Goal: Find specific page/section: Find specific page/section

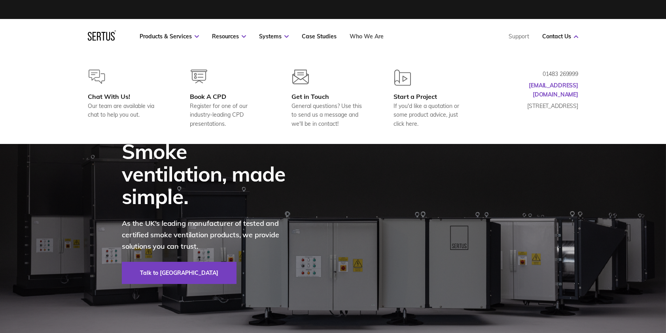
click at [366, 37] on link "Who We Are" at bounding box center [367, 36] width 34 height 7
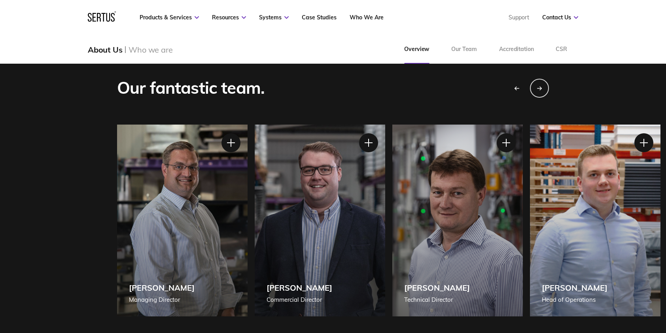
scroll to position [672, 0]
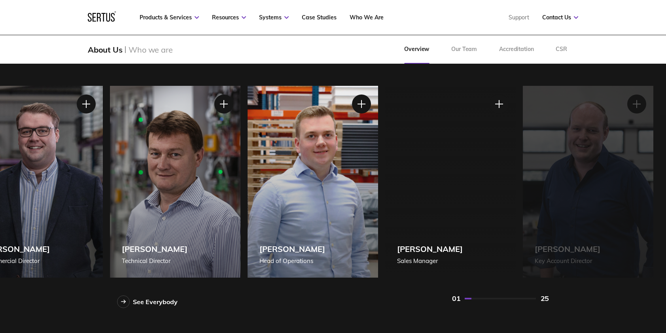
drag, startPoint x: 652, startPoint y: 161, endPoint x: 369, endPoint y: 170, distance: 282.5
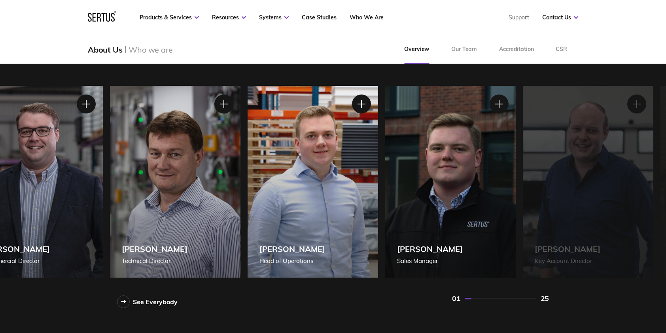
click at [369, 170] on div "[PERSON_NAME] [PERSON_NAME] of Operations" at bounding box center [313, 182] width 130 height 192
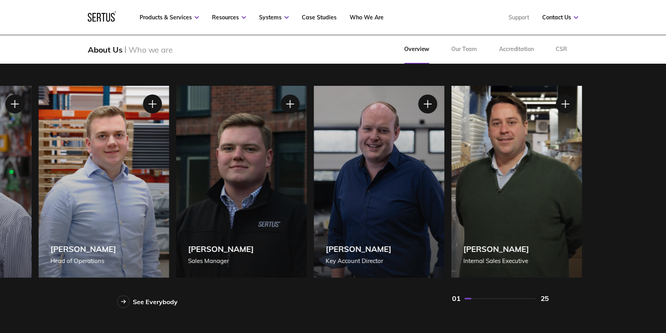
drag, startPoint x: 478, startPoint y: 174, endPoint x: 199, endPoint y: 164, distance: 279.4
click at [199, 164] on div "[PERSON_NAME] Sales Manager" at bounding box center [241, 182] width 130 height 192
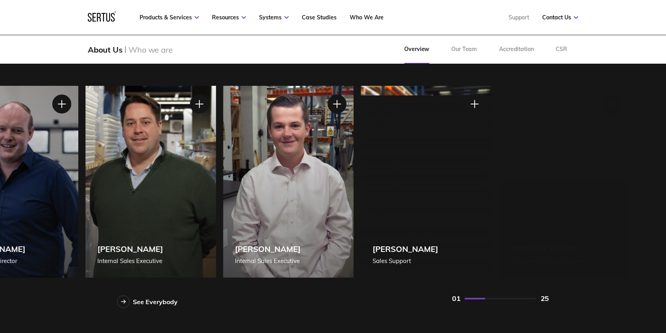
drag, startPoint x: 417, startPoint y: 176, endPoint x: 183, endPoint y: 161, distance: 234.6
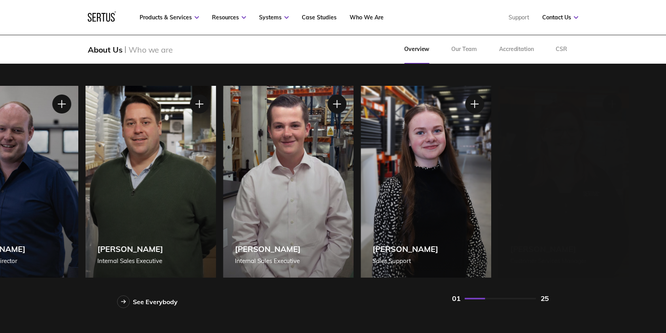
click at [110, 158] on div "[PERSON_NAME] Internal Sales Executive" at bounding box center [150, 182] width 130 height 192
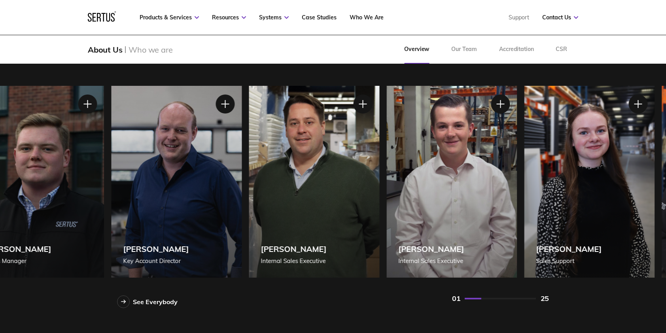
drag, startPoint x: 454, startPoint y: 187, endPoint x: 585, endPoint y: 195, distance: 130.8
click at [590, 193] on div "[PERSON_NAME] Sales Support" at bounding box center [589, 182] width 130 height 192
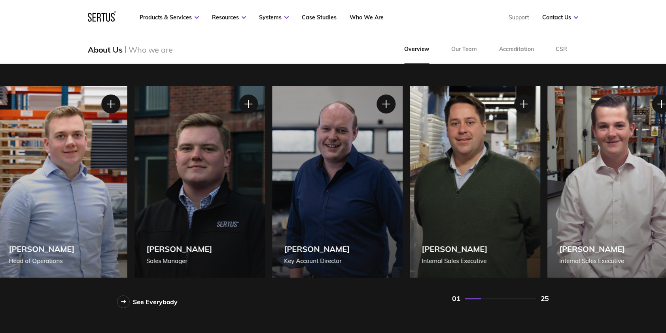
drag, startPoint x: 339, startPoint y: 195, endPoint x: 488, endPoint y: 185, distance: 149.0
click at [489, 185] on div "[PERSON_NAME] Internal Sales Executive" at bounding box center [475, 182] width 130 height 192
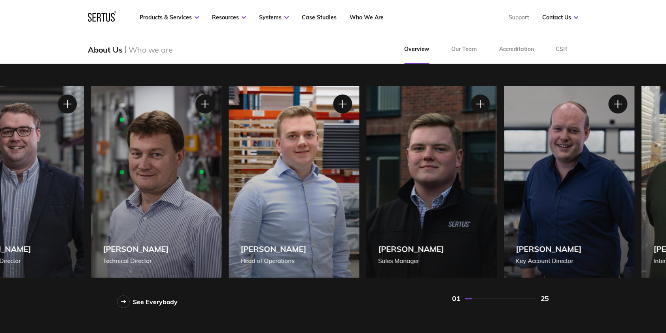
drag, startPoint x: 274, startPoint y: 204, endPoint x: 494, endPoint y: 197, distance: 219.6
click at [494, 197] on div "[PERSON_NAME] Sales Manager" at bounding box center [431, 182] width 130 height 192
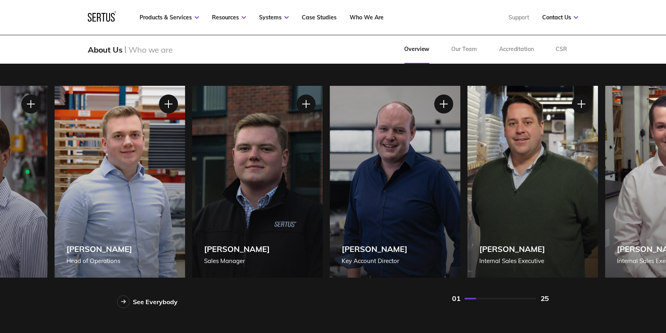
drag, startPoint x: 312, startPoint y: 201, endPoint x: 112, endPoint y: 220, distance: 201.8
click at [112, 220] on div "[PERSON_NAME] [PERSON_NAME] of Operations" at bounding box center [120, 182] width 130 height 192
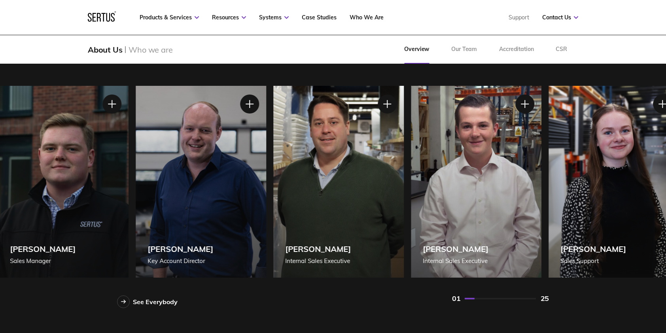
drag, startPoint x: 374, startPoint y: 201, endPoint x: 139, endPoint y: 204, distance: 234.9
click at [139, 204] on div "[PERSON_NAME] Key Account Director" at bounding box center [201, 182] width 130 height 192
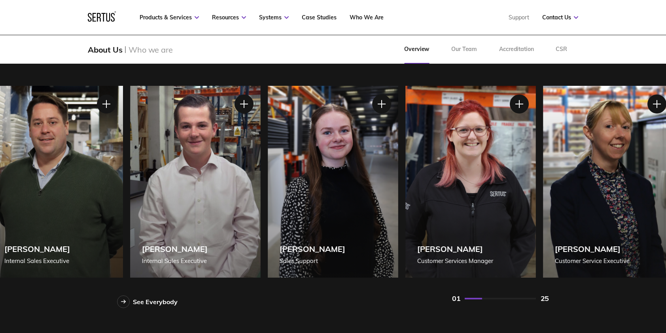
drag, startPoint x: 497, startPoint y: 195, endPoint x: 229, endPoint y: 189, distance: 268.6
click at [229, 189] on div "[PERSON_NAME] Internal Sales Executive" at bounding box center [195, 182] width 130 height 192
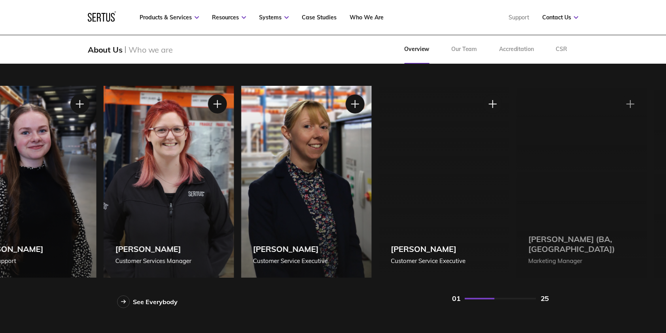
drag, startPoint x: 486, startPoint y: 190, endPoint x: 211, endPoint y: 188, distance: 275.6
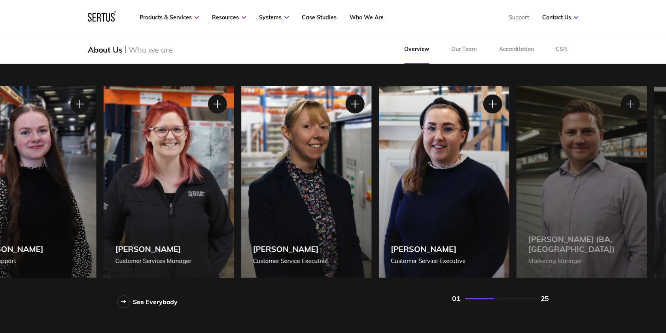
click at [211, 188] on div "[PERSON_NAME] Customer Services Manager" at bounding box center [169, 182] width 130 height 192
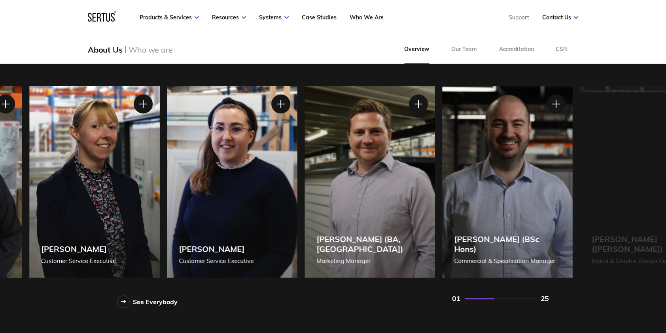
drag, startPoint x: 434, startPoint y: 196, endPoint x: 213, endPoint y: 195, distance: 221.1
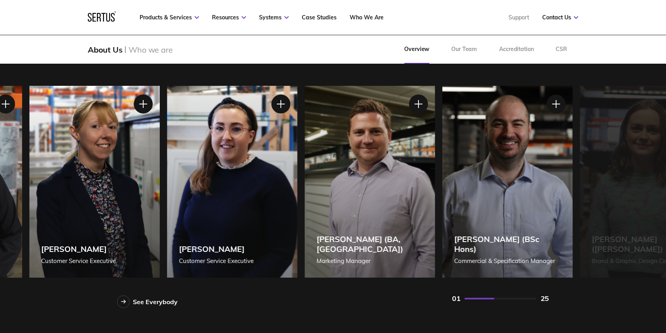
click at [213, 195] on div "[PERSON_NAME] Customer Service Executive" at bounding box center [232, 182] width 130 height 192
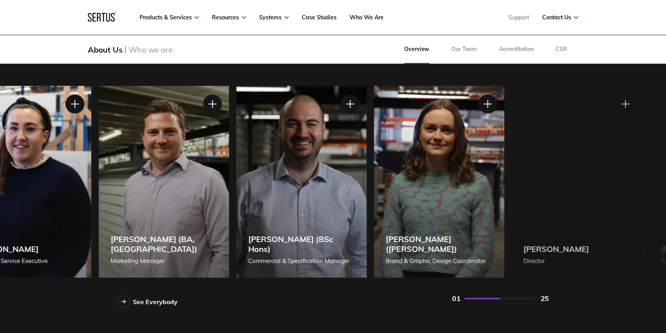
drag, startPoint x: 445, startPoint y: 204, endPoint x: 280, endPoint y: 201, distance: 164.9
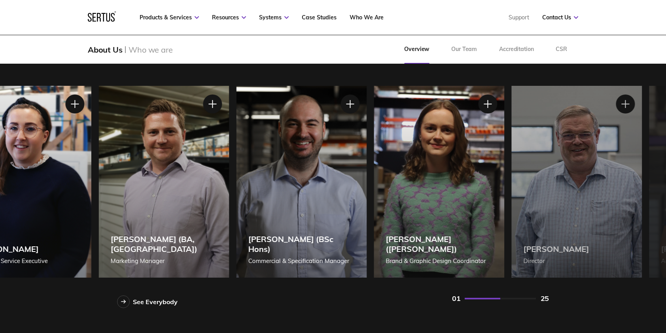
click at [280, 201] on div "[PERSON_NAME] (BSc Hons) Commercial & Specification Manager" at bounding box center [301, 182] width 130 height 192
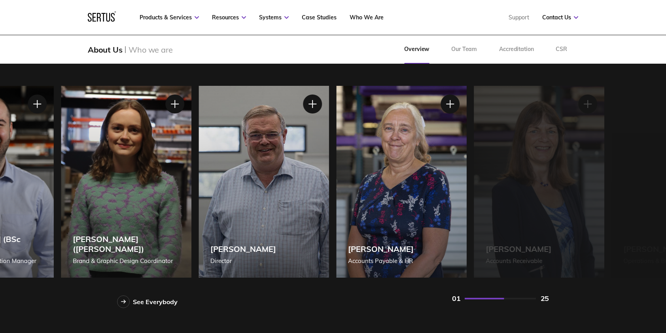
drag, startPoint x: 509, startPoint y: 208, endPoint x: 200, endPoint y: 193, distance: 308.9
click at [200, 193] on div "[PERSON_NAME] Director" at bounding box center [264, 182] width 130 height 192
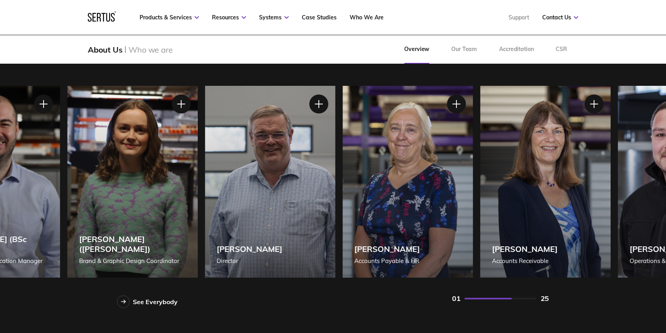
drag, startPoint x: 188, startPoint y: 193, endPoint x: 139, endPoint y: 209, distance: 51.6
click at [139, 209] on div "[PERSON_NAME] ([PERSON_NAME]) Brand & Graphic Design Coordinator" at bounding box center [132, 182] width 130 height 192
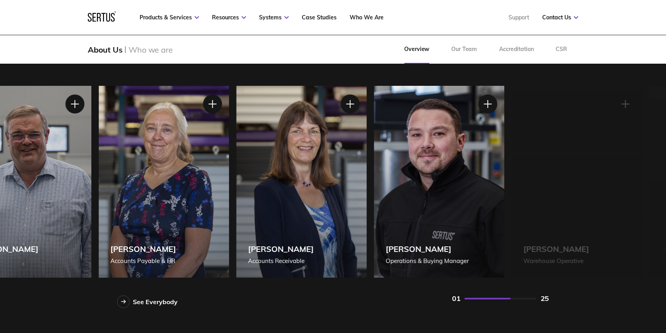
drag, startPoint x: 405, startPoint y: 207, endPoint x: 131, endPoint y: 200, distance: 274.1
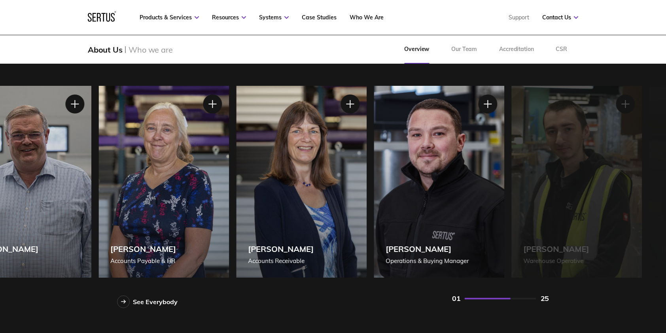
click at [131, 200] on div "[PERSON_NAME] Accounts Payable & HR" at bounding box center [163, 182] width 130 height 192
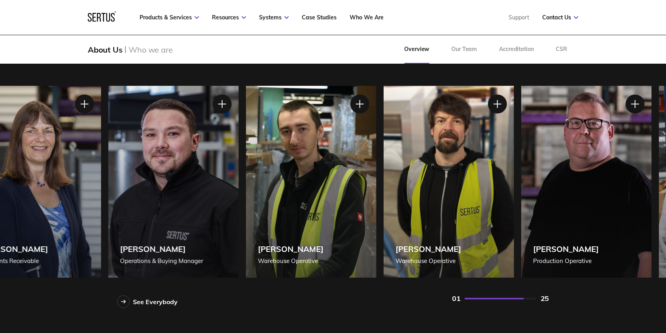
drag, startPoint x: 485, startPoint y: 225, endPoint x: 203, endPoint y: 218, distance: 282.1
click at [203, 218] on div "[PERSON_NAME] Operations & Buying Manager" at bounding box center [173, 182] width 130 height 192
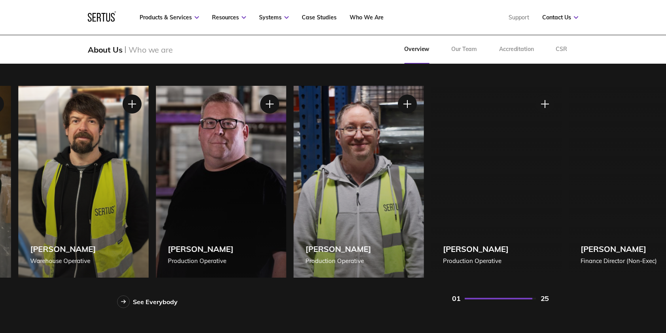
drag, startPoint x: 373, startPoint y: 170, endPoint x: 0, endPoint y: 211, distance: 375.5
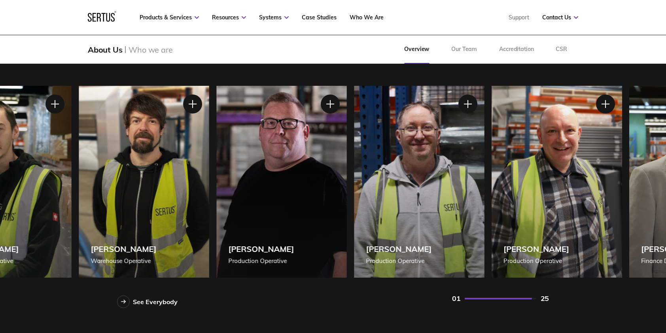
drag, startPoint x: 243, startPoint y: 227, endPoint x: 382, endPoint y: 238, distance: 139.6
click at [382, 238] on div "[PERSON_NAME] Production Operative" at bounding box center [419, 182] width 130 height 192
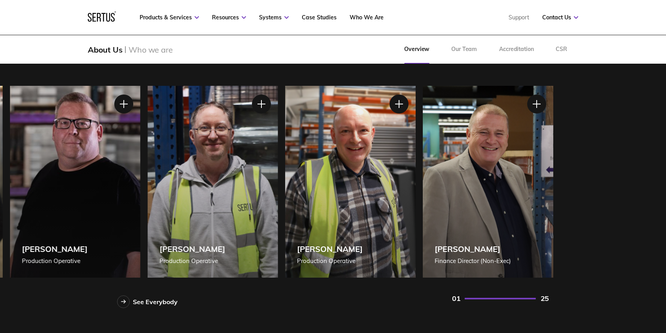
drag, startPoint x: 401, startPoint y: 152, endPoint x: 178, endPoint y: 177, distance: 224.4
click at [178, 177] on div "[PERSON_NAME] Production Operative" at bounding box center [213, 182] width 130 height 192
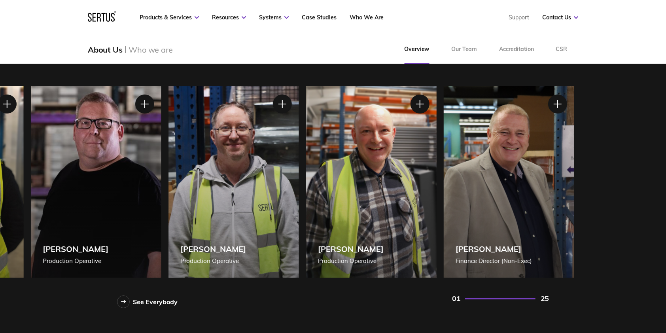
drag, startPoint x: 395, startPoint y: 178, endPoint x: 419, endPoint y: 203, distance: 35.5
click at [419, 203] on div "[PERSON_NAME] Production Operative" at bounding box center [371, 182] width 130 height 192
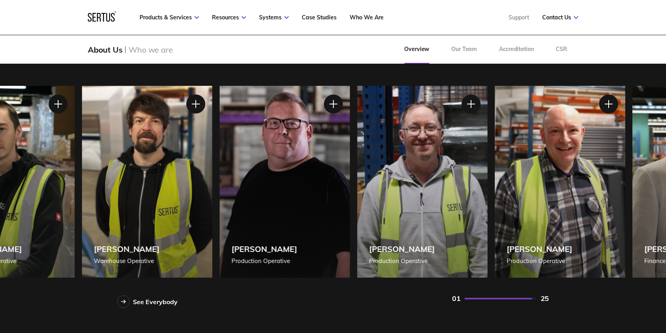
drag, startPoint x: 268, startPoint y: 203, endPoint x: 551, endPoint y: 202, distance: 283.1
click at [488, 202] on div "[PERSON_NAME] Production Operative" at bounding box center [422, 182] width 130 height 192
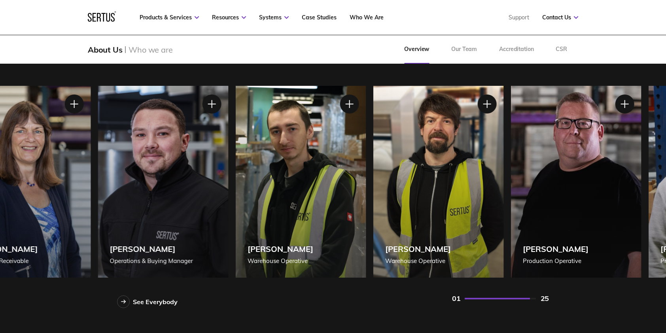
drag, startPoint x: 203, startPoint y: 199, endPoint x: 459, endPoint y: 194, distance: 255.5
click at [459, 194] on div "[PERSON_NAME] Warehouse Operative" at bounding box center [438, 182] width 130 height 192
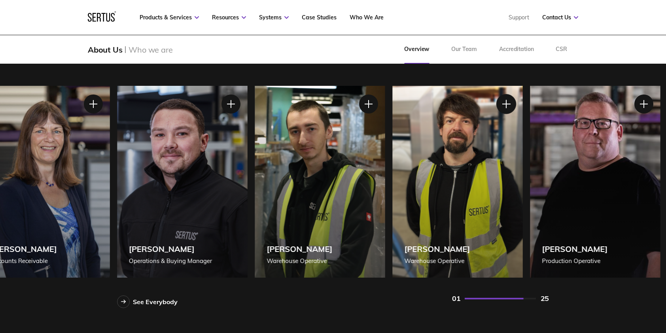
click at [506, 105] on div at bounding box center [506, 104] width 20 height 20
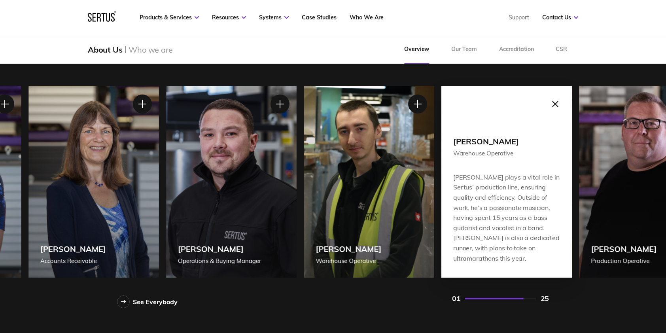
drag, startPoint x: 335, startPoint y: 222, endPoint x: 384, endPoint y: 222, distance: 49.0
click at [384, 222] on div "[PERSON_NAME] Warehouse Operative" at bounding box center [369, 182] width 130 height 192
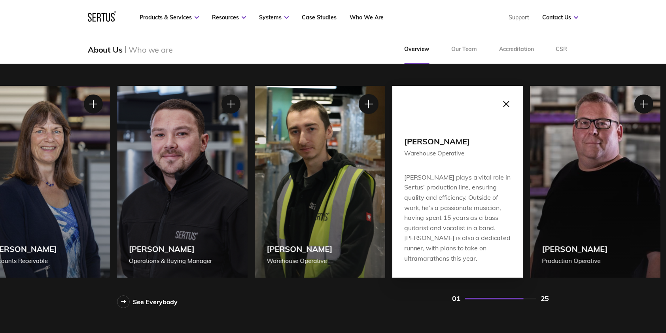
click at [371, 106] on div at bounding box center [369, 104] width 20 height 20
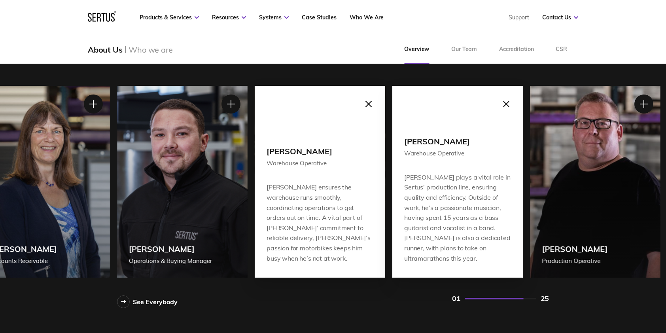
click at [371, 106] on div at bounding box center [369, 104] width 20 height 20
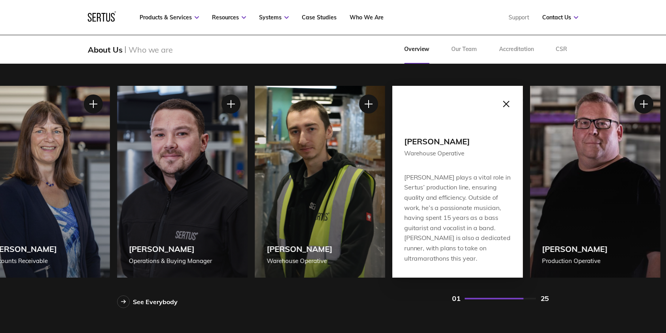
click at [509, 107] on div at bounding box center [506, 104] width 20 height 20
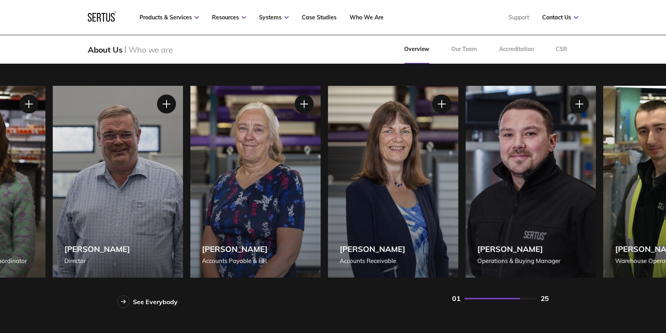
drag, startPoint x: 195, startPoint y: 210, endPoint x: 544, endPoint y: 196, distance: 348.7
click at [544, 196] on div "[PERSON_NAME] Operations & Buying Manager" at bounding box center [530, 182] width 130 height 192
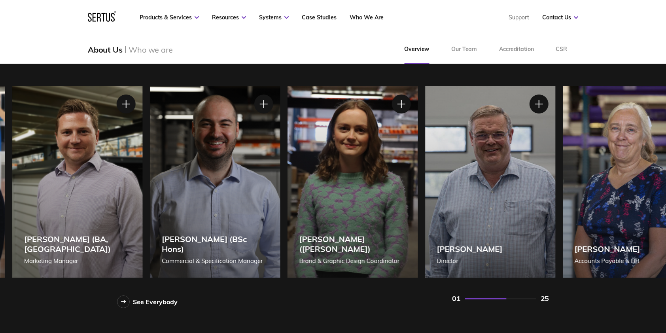
drag, startPoint x: 423, startPoint y: 196, endPoint x: 530, endPoint y: 195, distance: 107.2
click at [530, 195] on div "[PERSON_NAME] Director" at bounding box center [490, 182] width 130 height 192
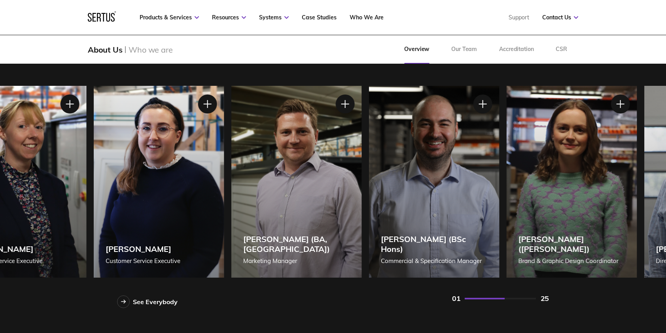
drag, startPoint x: 284, startPoint y: 189, endPoint x: 536, endPoint y: 201, distance: 252.6
click at [536, 201] on div "[PERSON_NAME] ([PERSON_NAME]) Brand & Graphic Design Coordinator" at bounding box center [572, 182] width 130 height 192
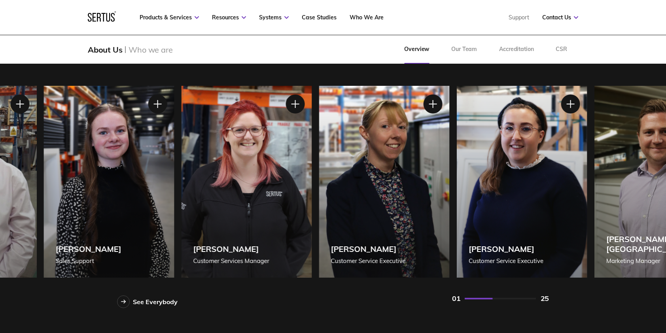
drag, startPoint x: 231, startPoint y: 177, endPoint x: 572, endPoint y: 185, distance: 341.4
click at [572, 185] on div "[PERSON_NAME] Customer Service Executive" at bounding box center [522, 182] width 130 height 192
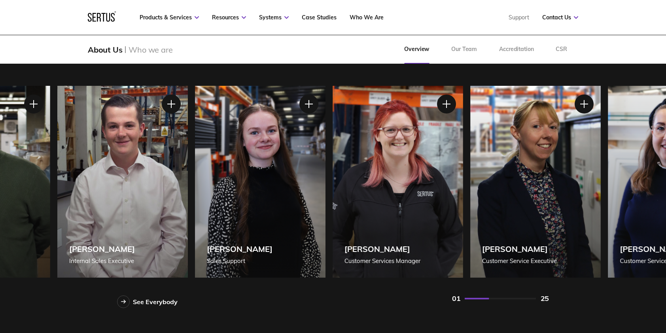
drag, startPoint x: 289, startPoint y: 192, endPoint x: 504, endPoint y: 181, distance: 215.8
click at [504, 181] on div "[PERSON_NAME] Customer Service Executive" at bounding box center [535, 182] width 130 height 192
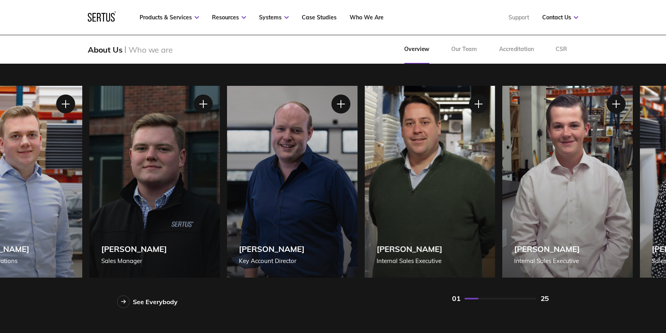
drag, startPoint x: 304, startPoint y: 185, endPoint x: 673, endPoint y: 185, distance: 369.3
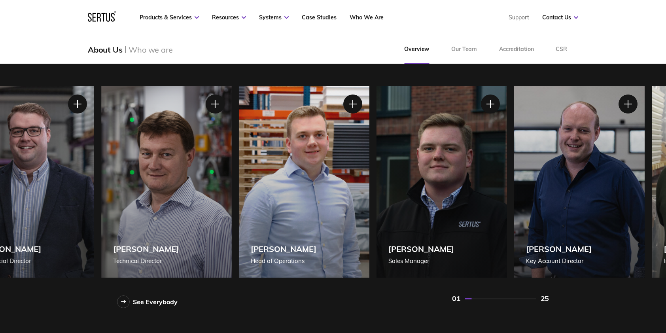
drag, startPoint x: 285, startPoint y: 202, endPoint x: 545, endPoint y: 192, distance: 259.6
click at [545, 192] on div "[PERSON_NAME] Key Account Director" at bounding box center [579, 182] width 130 height 192
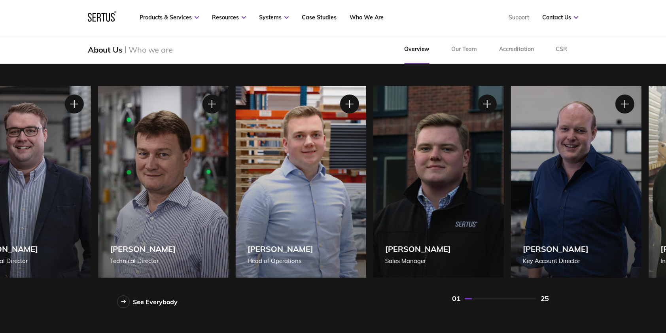
drag, startPoint x: 331, startPoint y: 214, endPoint x: 306, endPoint y: 205, distance: 26.8
click at [306, 205] on div "[PERSON_NAME] [PERSON_NAME] of Operations" at bounding box center [301, 182] width 130 height 192
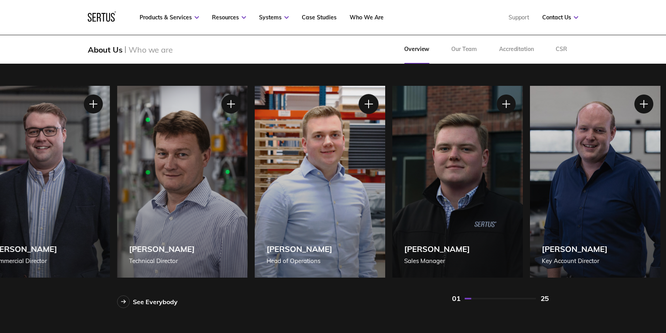
click at [361, 105] on div at bounding box center [369, 104] width 20 height 20
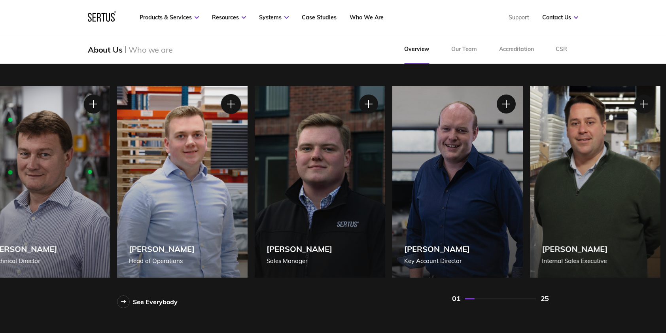
click at [225, 102] on div at bounding box center [231, 104] width 20 height 20
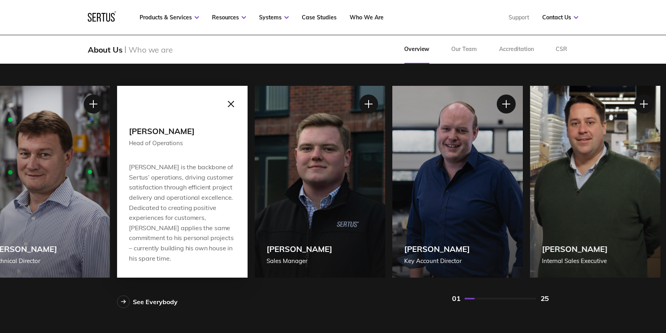
click at [230, 103] on div at bounding box center [231, 104] width 20 height 20
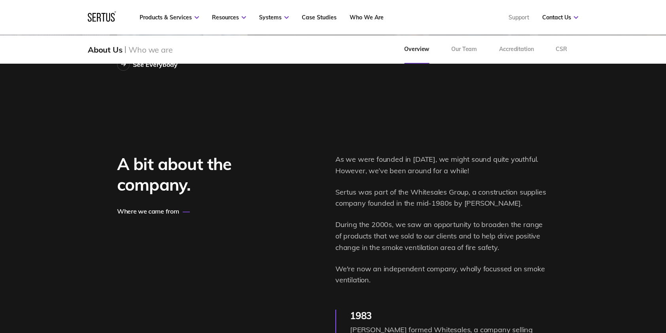
scroll to position [830, 0]
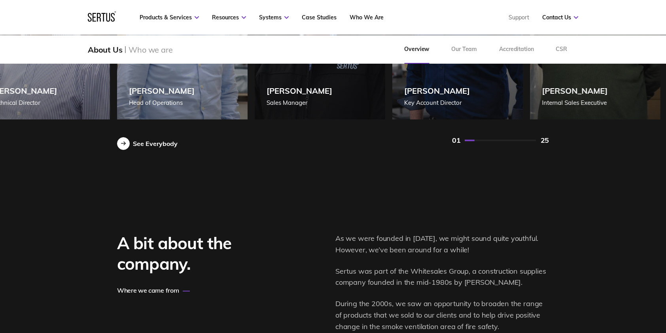
click at [125, 147] on div at bounding box center [123, 143] width 13 height 13
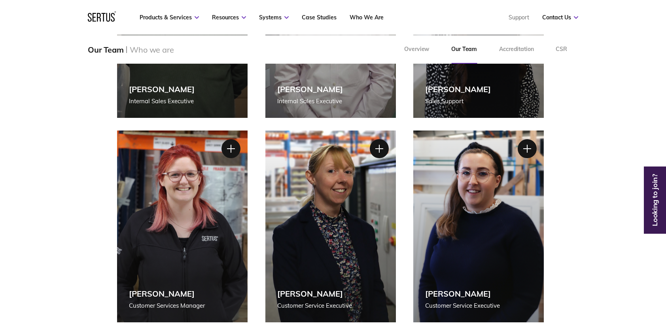
scroll to position [554, 0]
